Goal: Task Accomplishment & Management: Complete application form

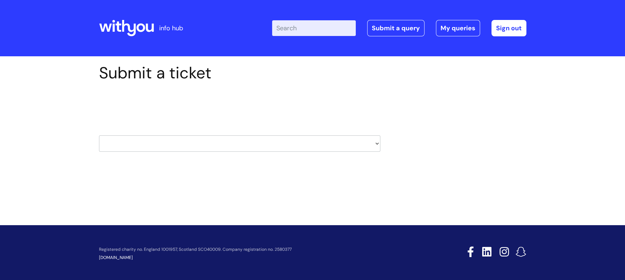
click at [187, 137] on select "HR / People IT and Support Clinical Drug Alerts Finance Accounts Data Support T…" at bounding box center [239, 143] width 281 height 16
select select "finance_accounts"
click at [99, 135] on select "HR / People IT and Support Clinical Drug Alerts Finance Accounts Data Support T…" at bounding box center [239, 143] width 281 height 16
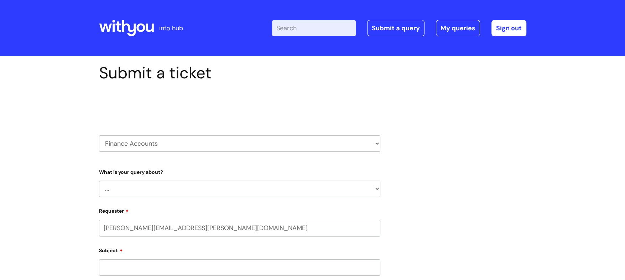
click at [151, 189] on select "... Finance Systems Finance Requests (inc. Expenses) Invoices Research" at bounding box center [239, 188] width 281 height 16
click at [68, 158] on div "Submit a ticket Select issue type HR / People IT and Support Clinical Drug Aler…" at bounding box center [312, 259] width 625 height 406
click at [148, 142] on select "HR / People IT and Support Clinical Drug Alerts Finance Accounts Data Support T…" at bounding box center [239, 143] width 281 height 16
select select "pensions"
click at [99, 135] on select "HR / People IT and Support Clinical Drug Alerts Finance Accounts Data Support T…" at bounding box center [239, 143] width 281 height 16
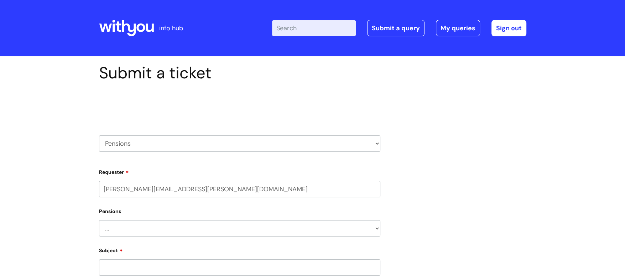
click at [175, 227] on select "... Membership Schemes Pensions" at bounding box center [239, 228] width 281 height 16
click at [157, 144] on select "HR / People IT and Support Clinical Drug Alerts Finance Accounts Data Support T…" at bounding box center [239, 143] width 281 height 16
click at [39, 78] on div "Submit a ticket Select issue type HR / People IT and Support Clinical Drug Aler…" at bounding box center [312, 259] width 625 height 406
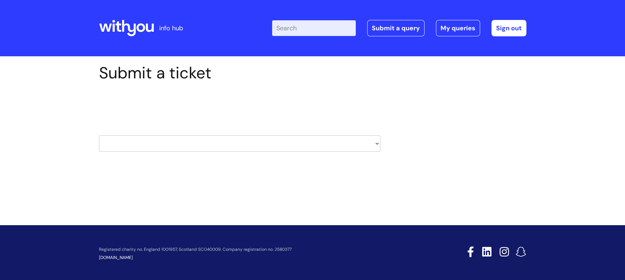
click at [152, 144] on select "HR / People IT and Support Clinical Drug Alerts Finance Accounts Data Support T…" at bounding box center [239, 143] width 281 height 16
select select "hr_/_people"
click at [99, 135] on select "HR / People IT and Support Clinical Drug Alerts Finance Accounts Data Support T…" at bounding box center [239, 143] width 281 height 16
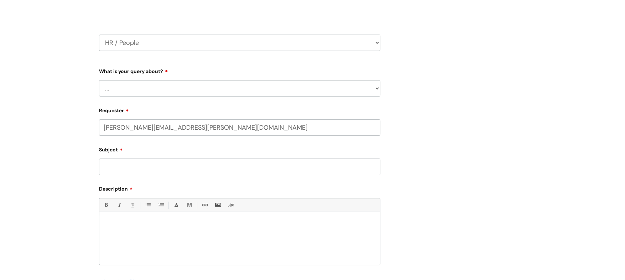
scroll to position [89, 0]
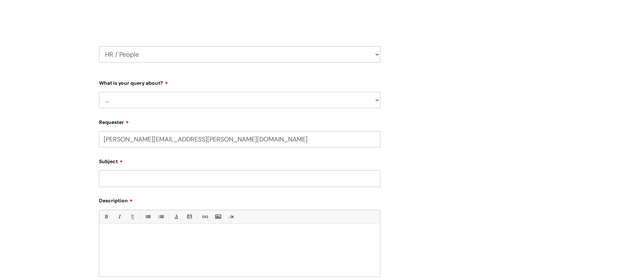
click at [148, 102] on select "... Absence Query Holiday Query Employee change request General HR Query iTrent…" at bounding box center [239, 100] width 281 height 16
click at [12, 84] on div "Submit a ticket Select issue type HR / People IT and Support Clinical Drug Aler…" at bounding box center [312, 170] width 625 height 407
click at [165, 62] on select "HR / People IT and Support Clinical Drug Alerts Finance Accounts Data Support T…" at bounding box center [239, 54] width 281 height 16
select select "it_and_support"
click at [99, 46] on select "HR / People IT and Support Clinical Drug Alerts Finance Accounts Data Support T…" at bounding box center [239, 54] width 281 height 16
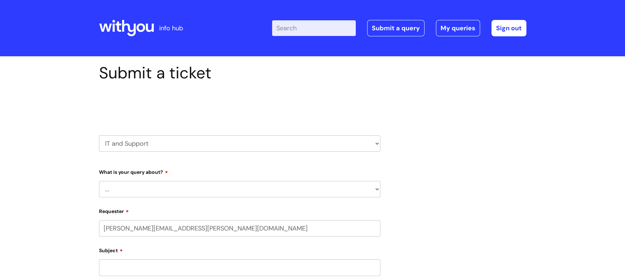
click at [152, 193] on select "... Mobile Phone Reset & MFA Accounts, Starters and Leavers IT Hardware issue I…" at bounding box center [239, 189] width 281 height 16
